Goal: Task Accomplishment & Management: Manage account settings

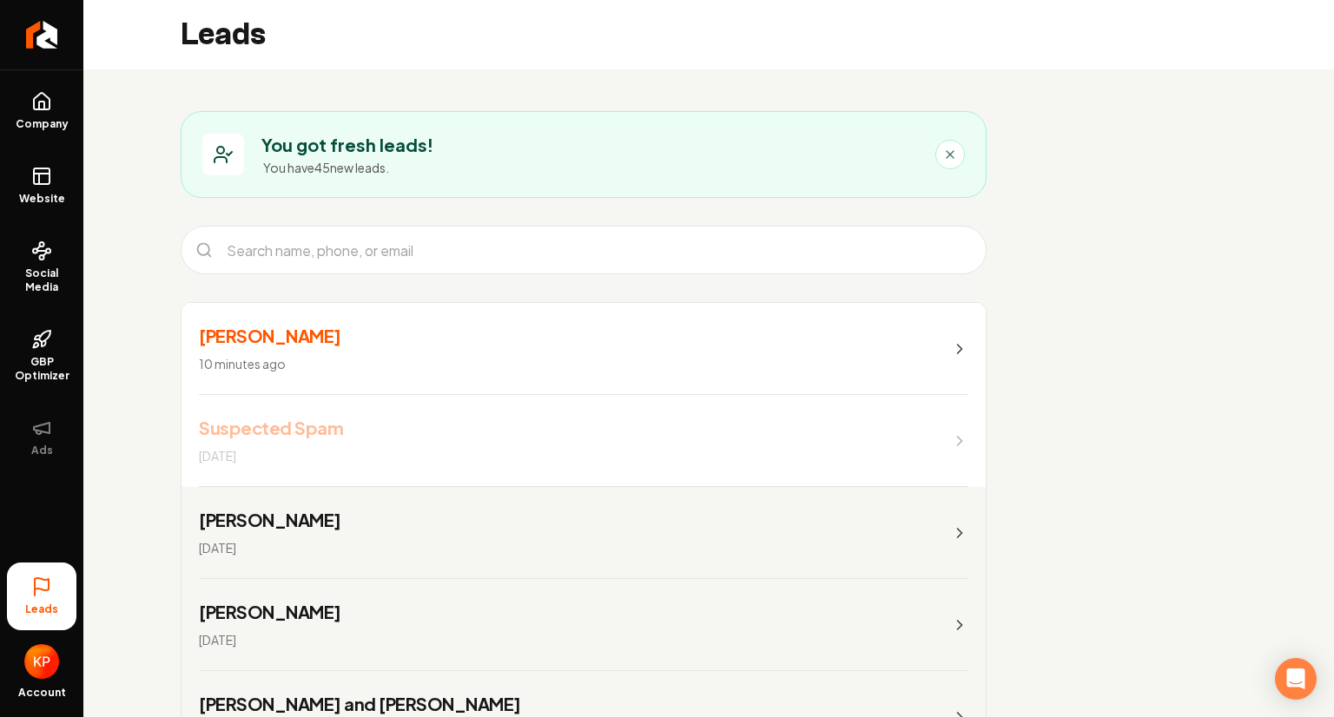
click at [425, 338] on link "Paul Kennedy 10 minutes ago" at bounding box center [583, 349] width 804 height 92
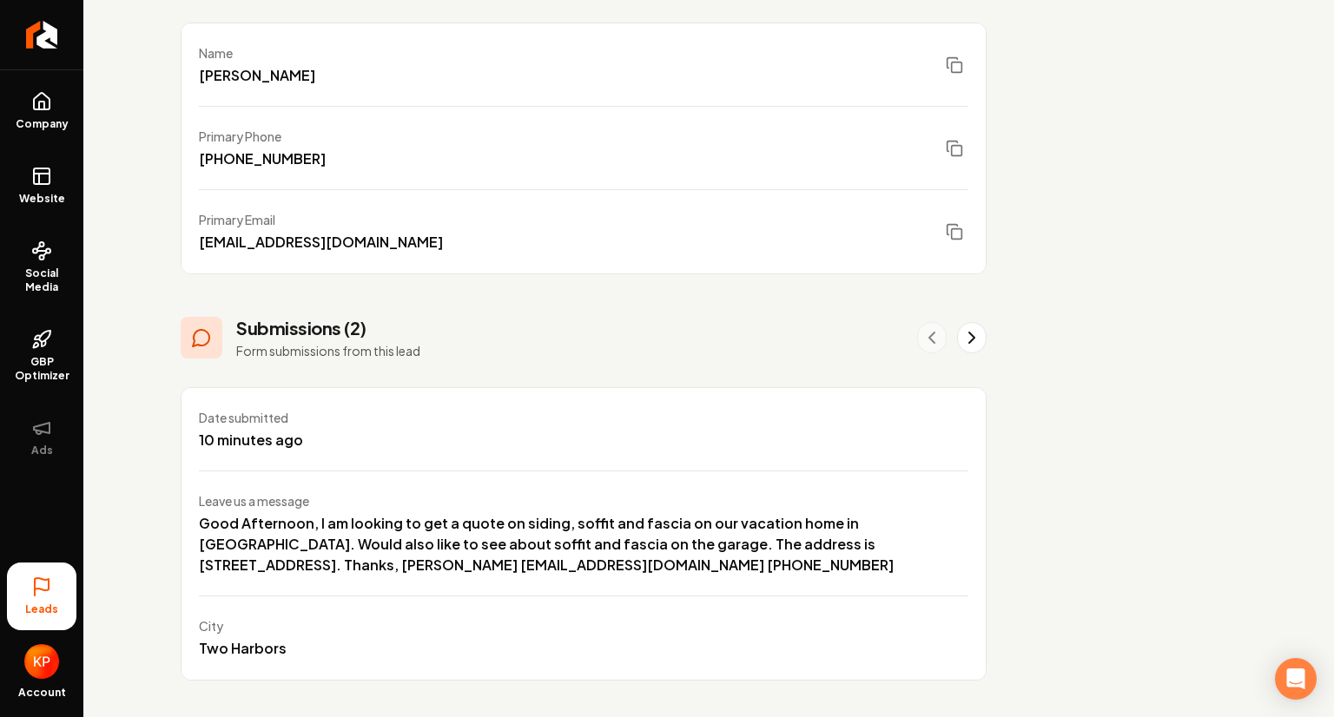
scroll to position [265, 0]
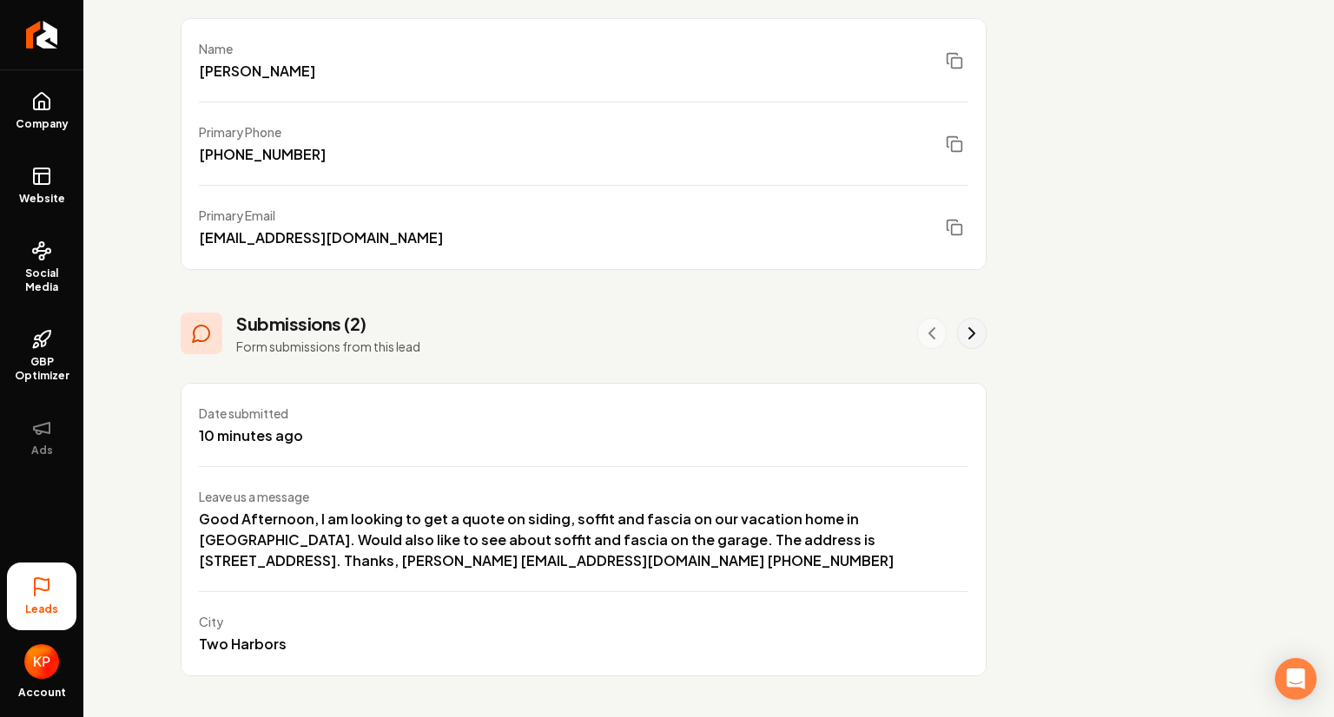
click at [975, 327] on icon "Main content area" at bounding box center [971, 333] width 21 height 21
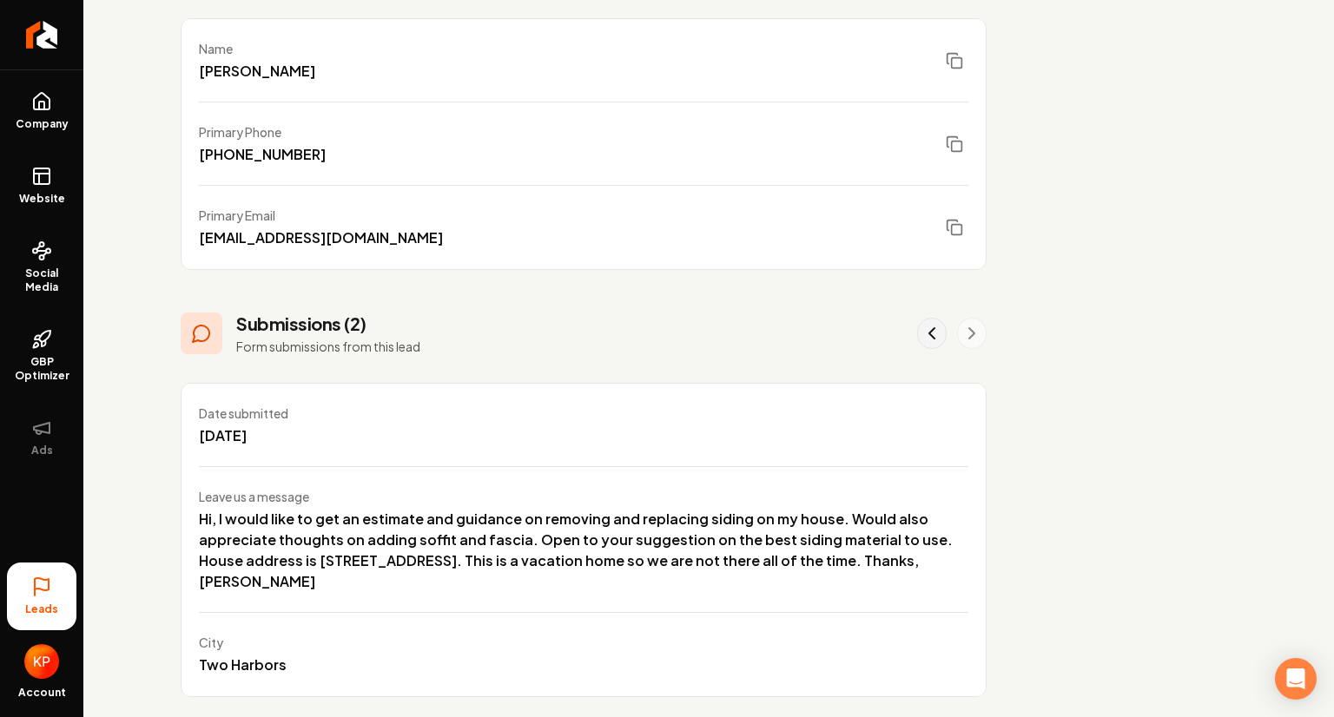
click at [927, 327] on icon "Main content area" at bounding box center [931, 333] width 21 height 21
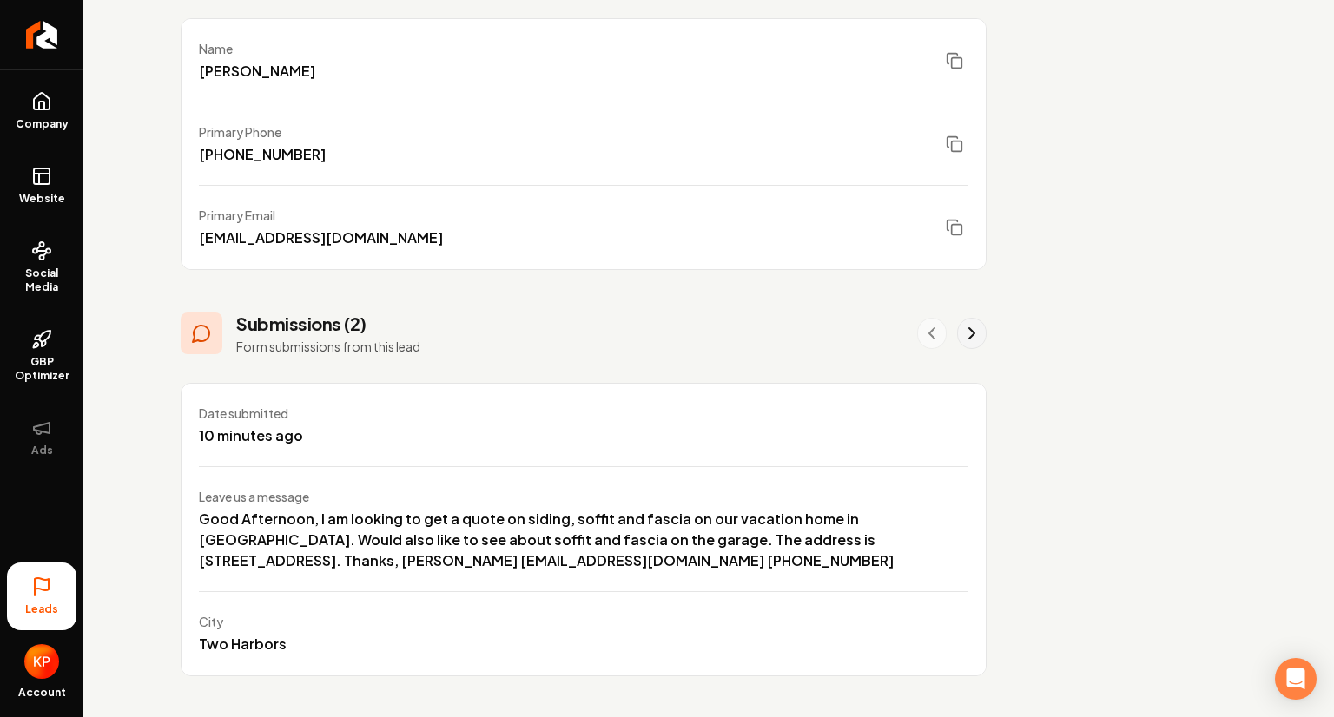
click at [962, 330] on icon "Main content area" at bounding box center [971, 333] width 21 height 21
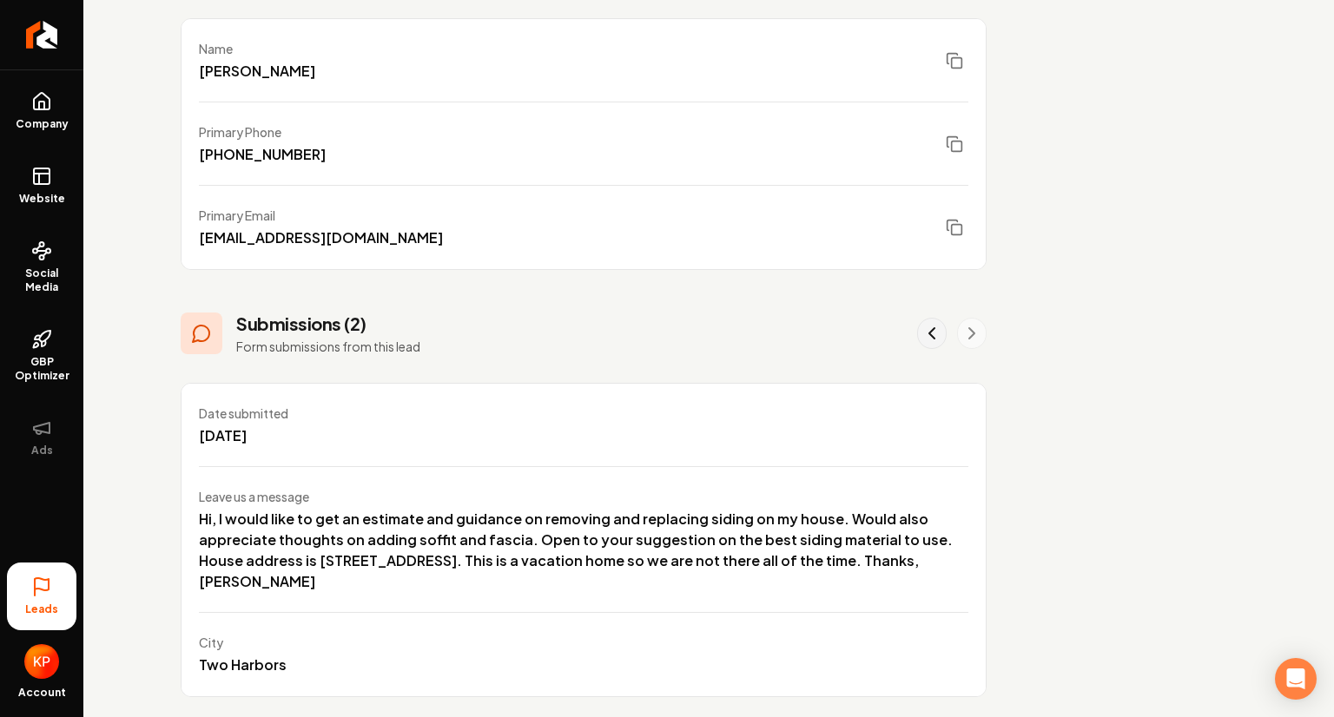
click at [937, 331] on icon "Main content area" at bounding box center [931, 333] width 21 height 21
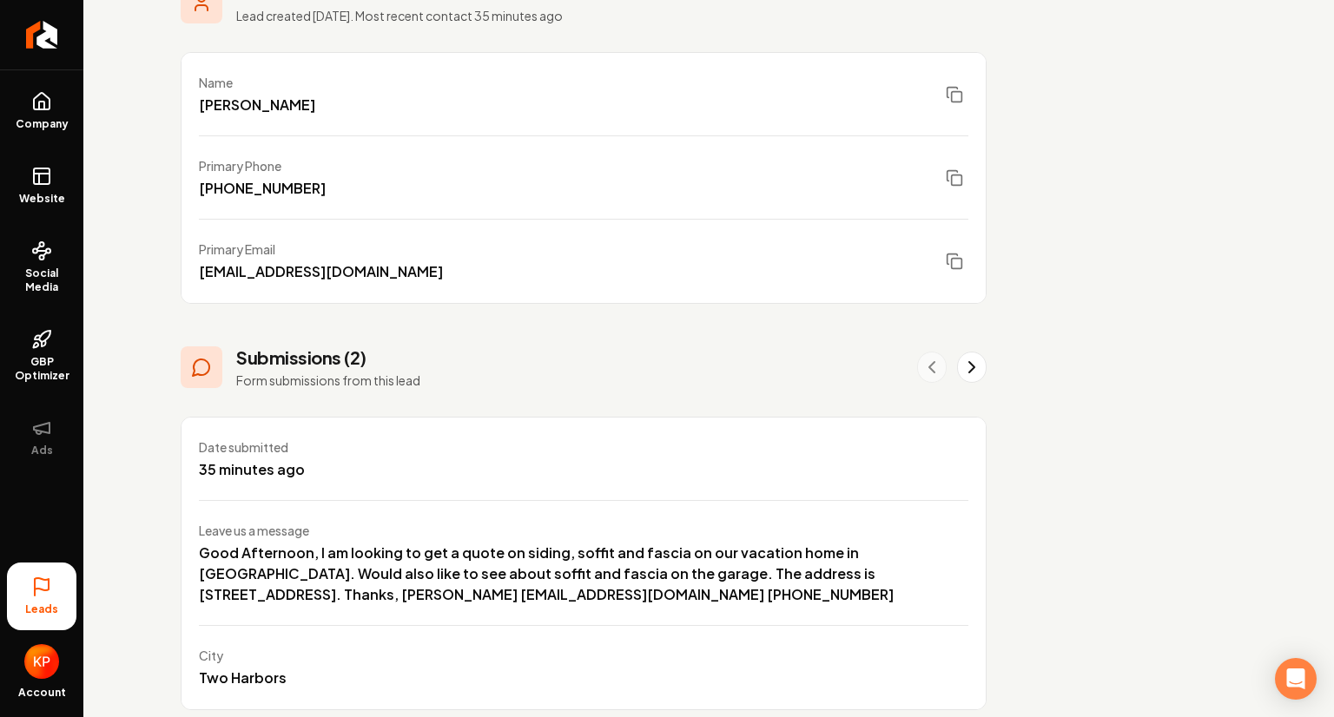
scroll to position [260, 0]
